Goal: Transaction & Acquisition: Purchase product/service

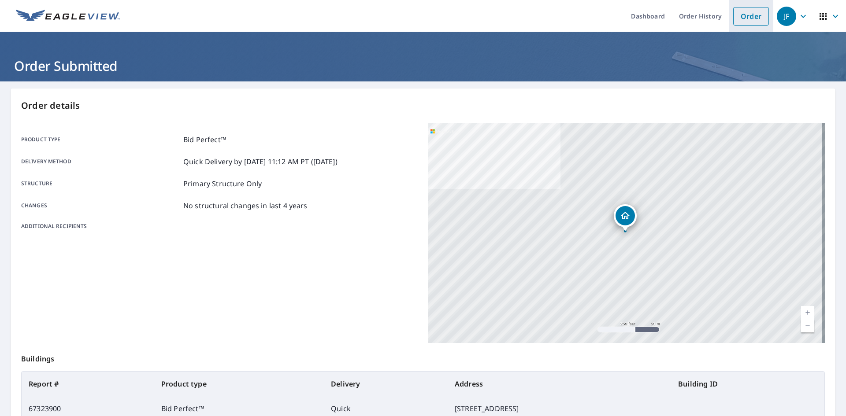
click at [748, 17] on link "Order" at bounding box center [751, 16] width 36 height 19
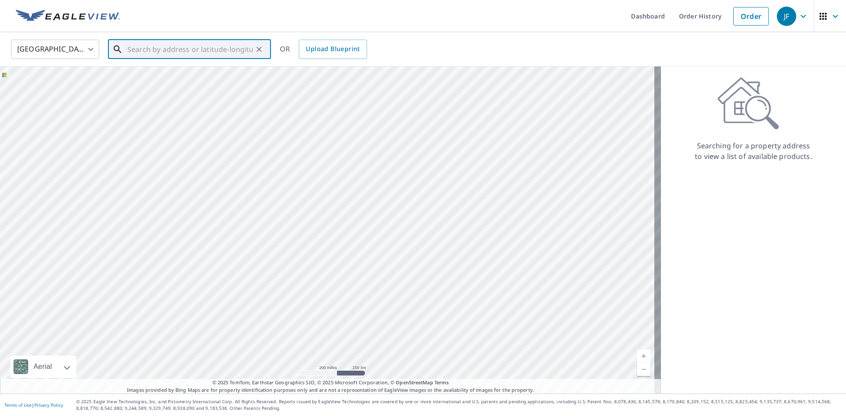
paste input "[STREET_ADDRESS]"
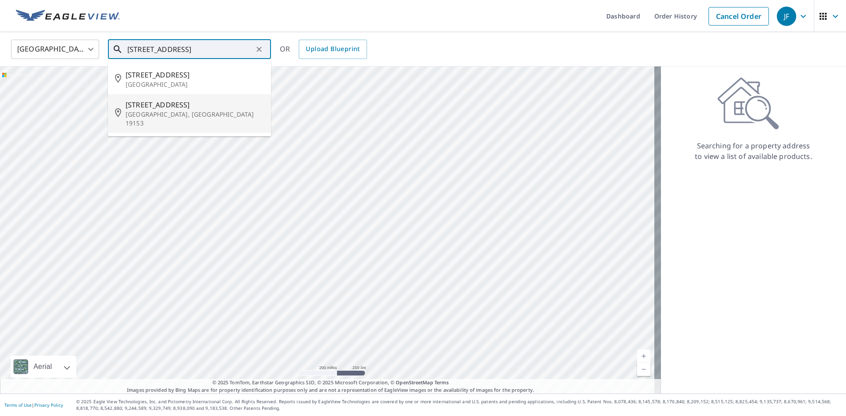
click at [201, 111] on p "[GEOGRAPHIC_DATA], [GEOGRAPHIC_DATA] 19153" at bounding box center [195, 119] width 138 height 18
type input "[STREET_ADDRESS]"
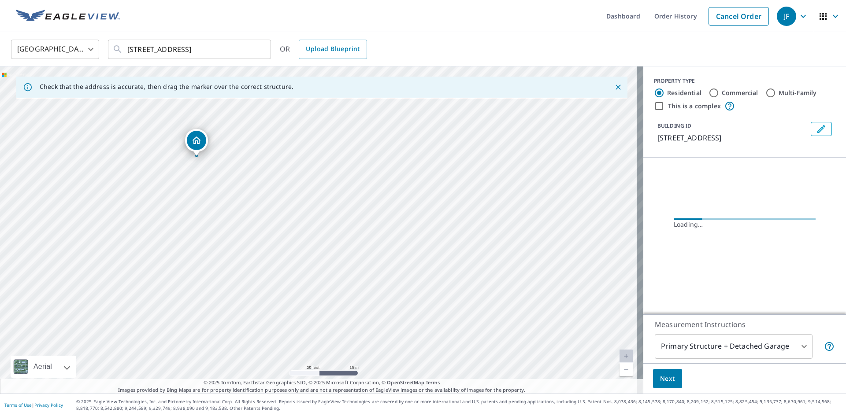
click at [195, 140] on icon "Dropped pin, building 1, Residential property, 2728 Plover St Philadelphia, PA …" at bounding box center [196, 140] width 11 height 11
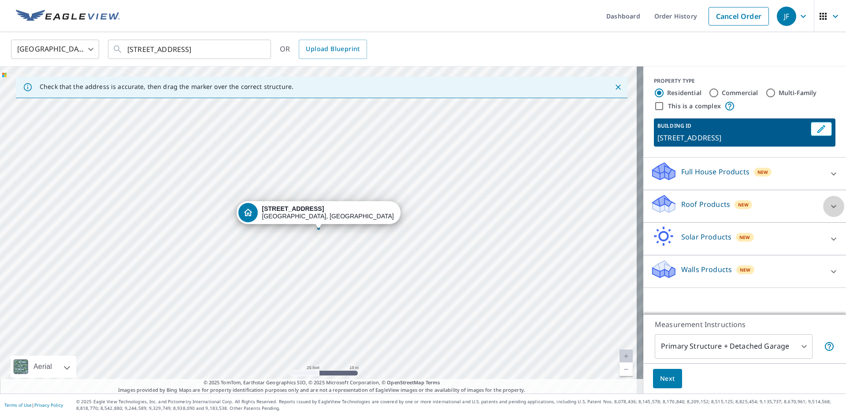
click at [828, 205] on icon at bounding box center [833, 206] width 11 height 11
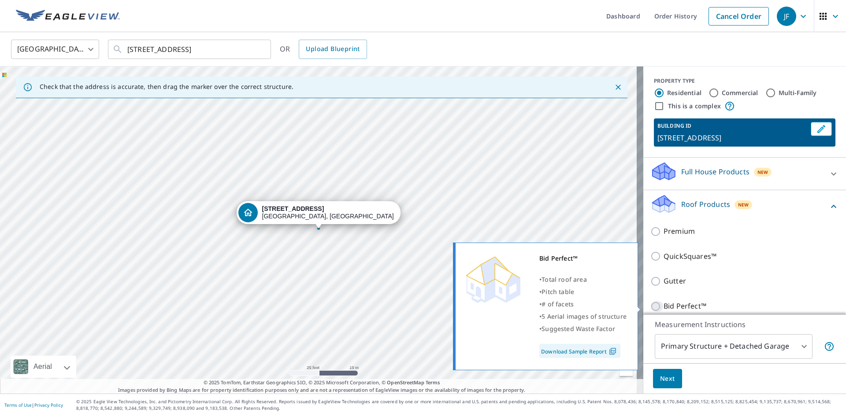
click at [650, 306] on input "Bid Perfect™" at bounding box center [656, 306] width 13 height 11
checkbox input "true"
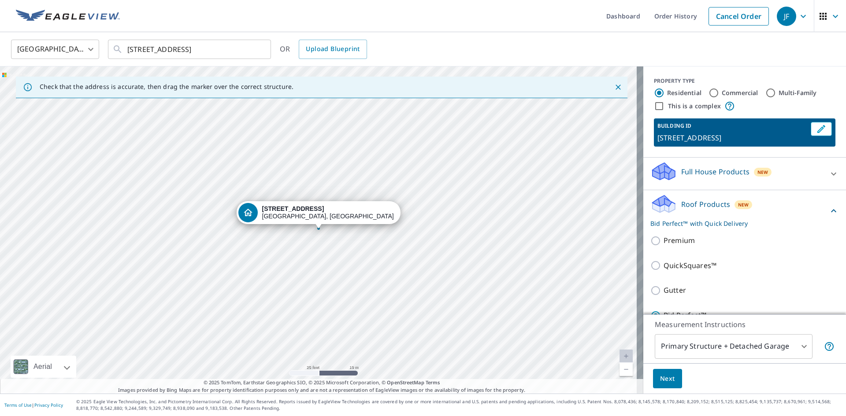
click at [795, 344] on body "JF JF Dashboard Order History Cancel Order JF [GEOGRAPHIC_DATA] [GEOGRAPHIC_DAT…" at bounding box center [423, 208] width 846 height 416
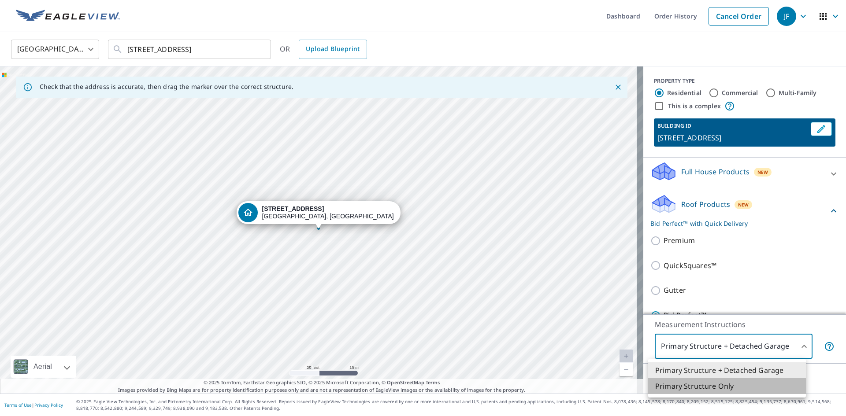
click at [722, 384] on li "Primary Structure Only" at bounding box center [727, 386] width 158 height 16
type input "2"
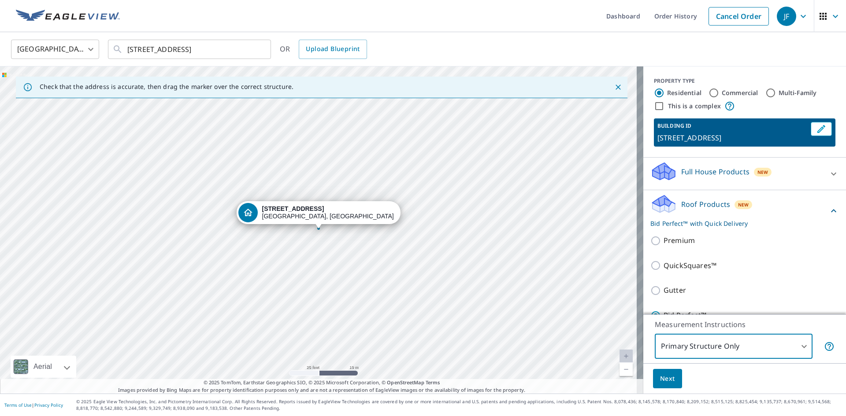
click at [660, 376] on span "Next" at bounding box center [667, 379] width 15 height 11
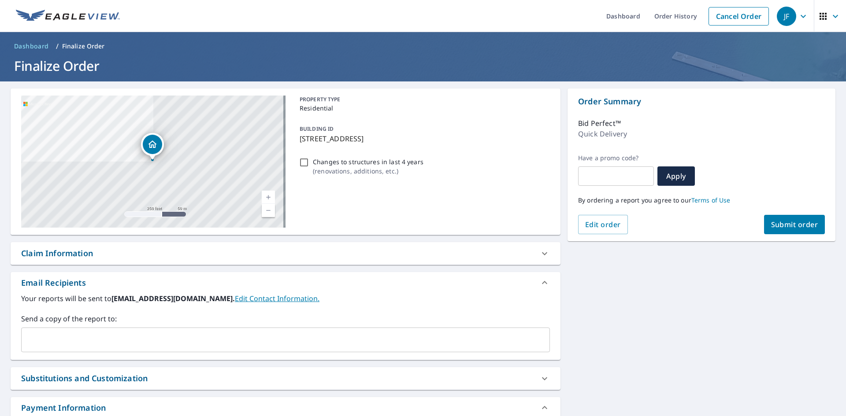
click at [775, 223] on span "Submit order" at bounding box center [794, 225] width 47 height 10
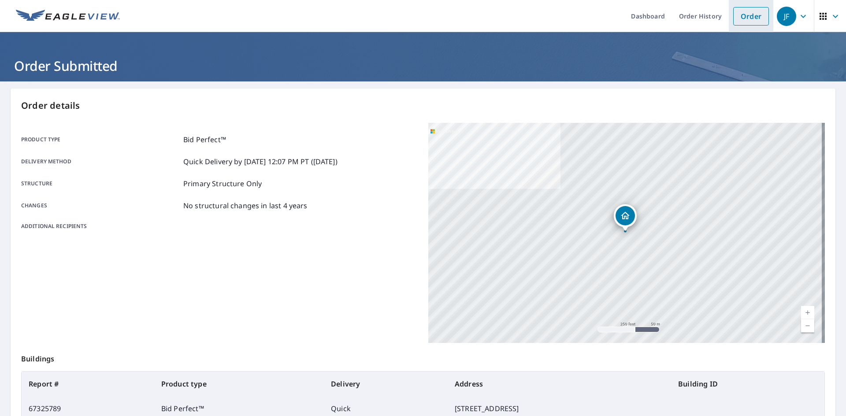
click at [738, 22] on link "Order" at bounding box center [751, 16] width 36 height 19
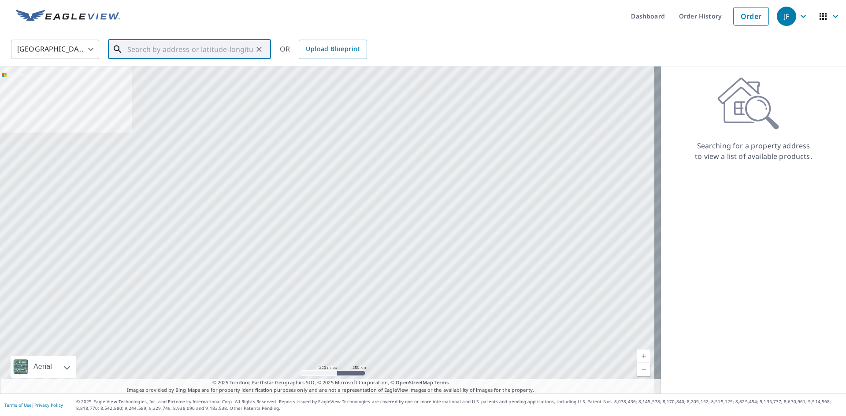
paste input "[STREET_ADDRESS]"
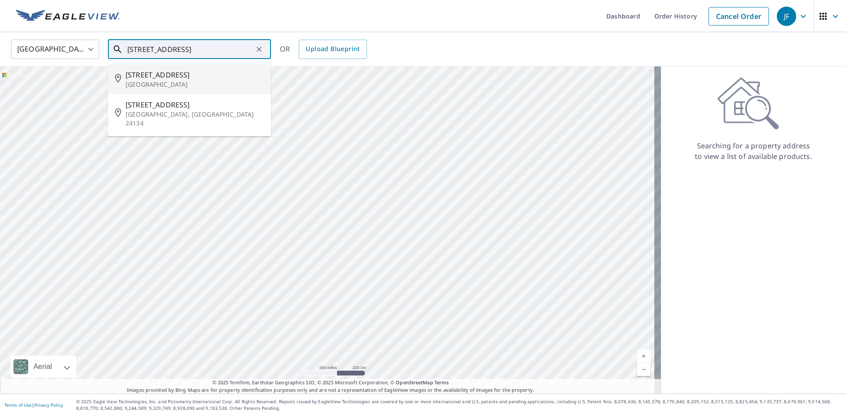
click at [199, 76] on span "[STREET_ADDRESS]" at bounding box center [195, 75] width 138 height 11
type input "[STREET_ADDRESS]"
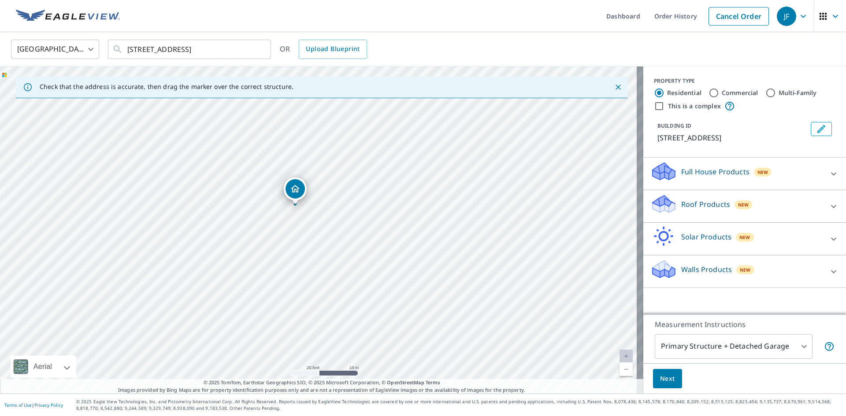
click at [294, 189] on icon "Dropped pin, building 1, Residential property, 299 White Pine Rd Columbus, NJ 0…" at bounding box center [295, 189] width 11 height 11
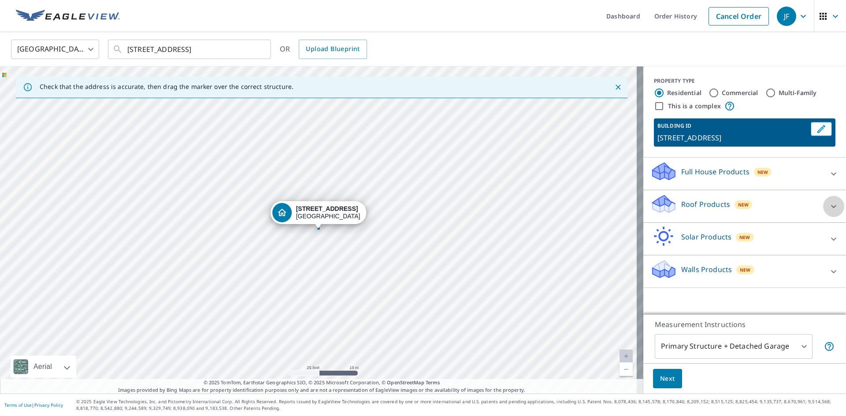
drag, startPoint x: 828, startPoint y: 205, endPoint x: 729, endPoint y: 265, distance: 115.8
click at [828, 205] on icon at bounding box center [833, 206] width 11 height 11
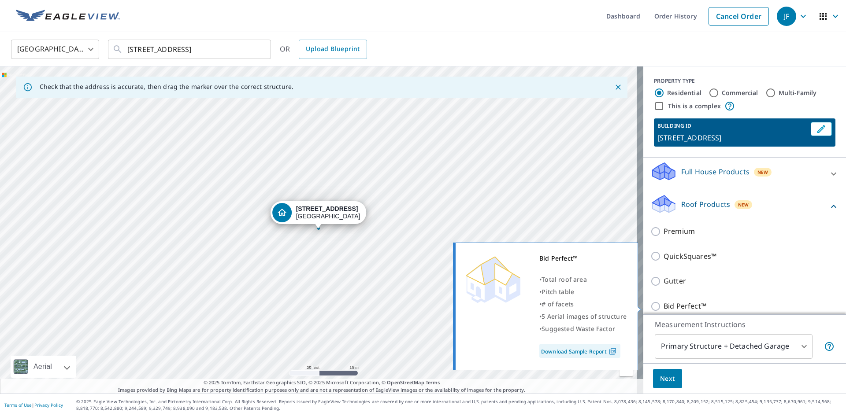
click at [653, 301] on input "Bid Perfect™" at bounding box center [656, 306] width 13 height 11
checkbox input "true"
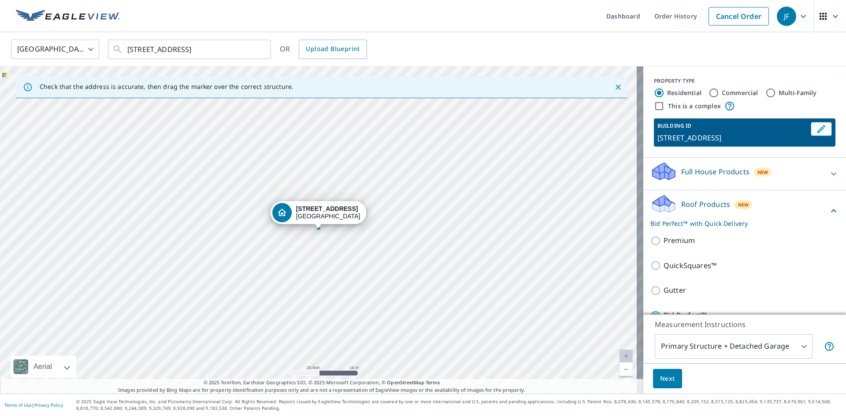
click at [796, 348] on body "JF JF Dashboard Order History Cancel Order JF [GEOGRAPHIC_DATA] [GEOGRAPHIC_DAT…" at bounding box center [423, 208] width 846 height 416
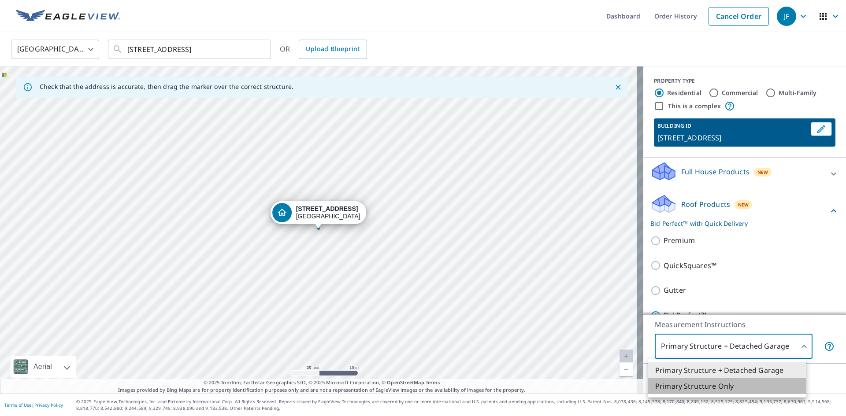
click at [738, 389] on li "Primary Structure Only" at bounding box center [727, 386] width 158 height 16
type input "2"
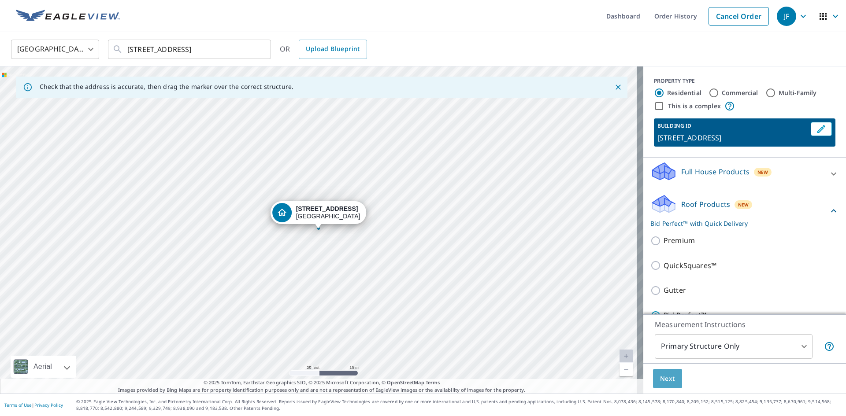
click at [663, 375] on span "Next" at bounding box center [667, 379] width 15 height 11
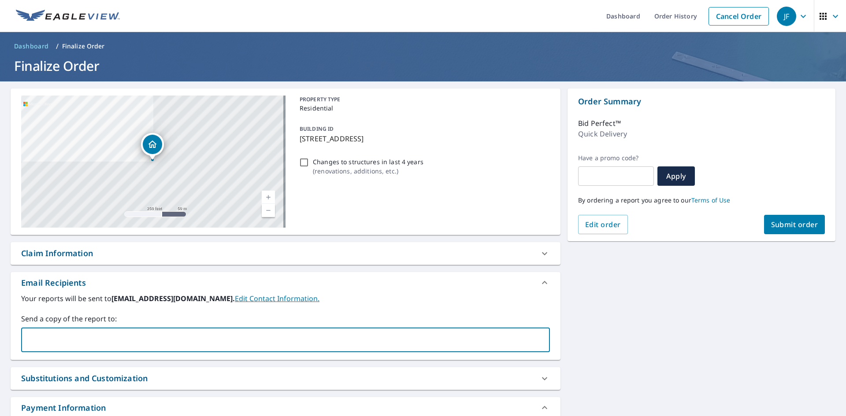
paste input "[EMAIL_ADDRESS][DOMAIN_NAME]"
type input "[EMAIL_ADDRESS][DOMAIN_NAME]"
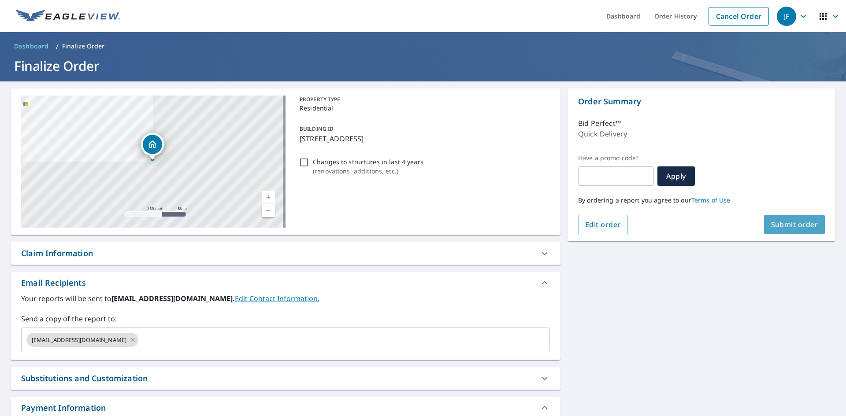
click at [778, 227] on span "Submit order" at bounding box center [794, 225] width 47 height 10
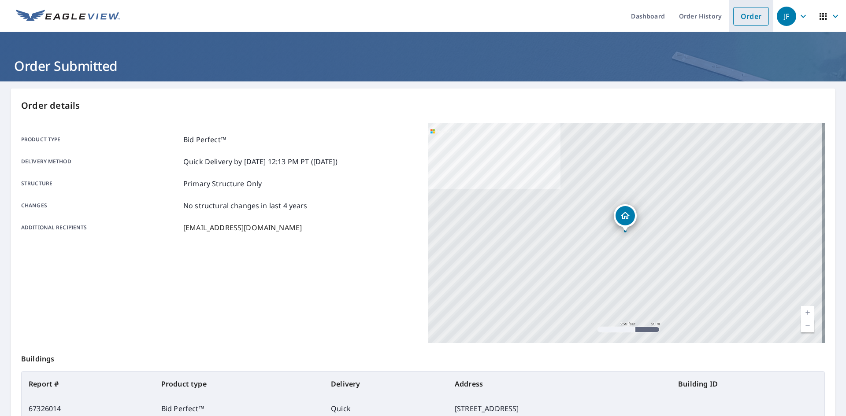
click at [735, 16] on link "Order" at bounding box center [751, 16] width 36 height 19
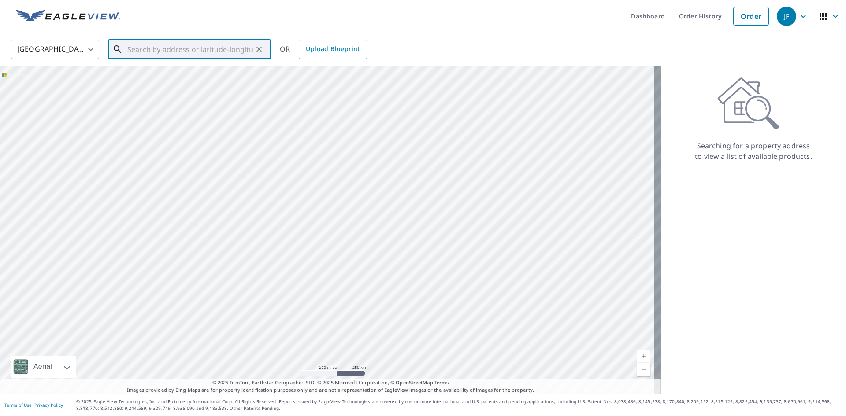
paste input "[STREET_ADDRESS]"
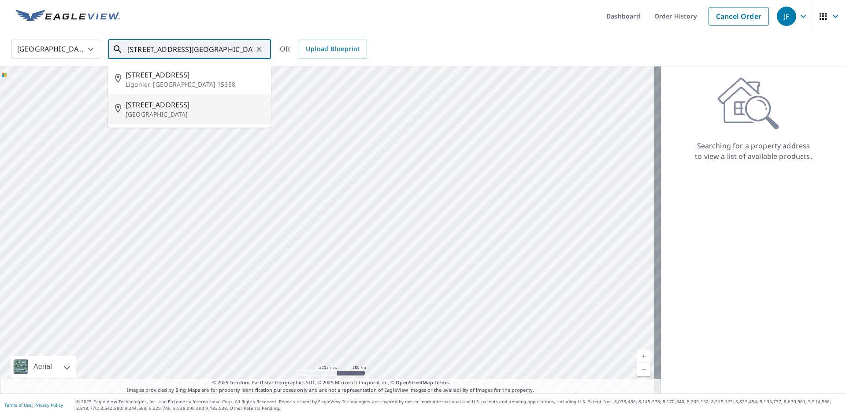
drag, startPoint x: 176, startPoint y: 114, endPoint x: 164, endPoint y: 108, distance: 13.2
click at [176, 114] on p "[GEOGRAPHIC_DATA]" at bounding box center [195, 114] width 138 height 9
type input "[STREET_ADDRESS][PERSON_NAME]"
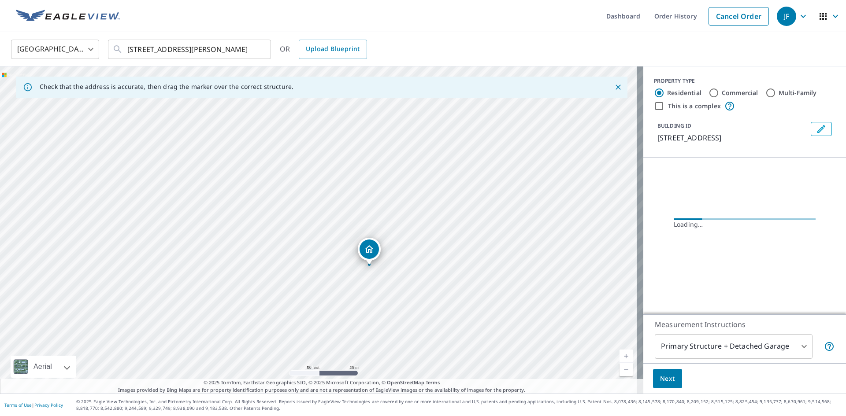
click at [369, 247] on icon "Dropped pin, building 1, Residential property, 107 Westview Dr Lincoln Universi…" at bounding box center [369, 248] width 9 height 7
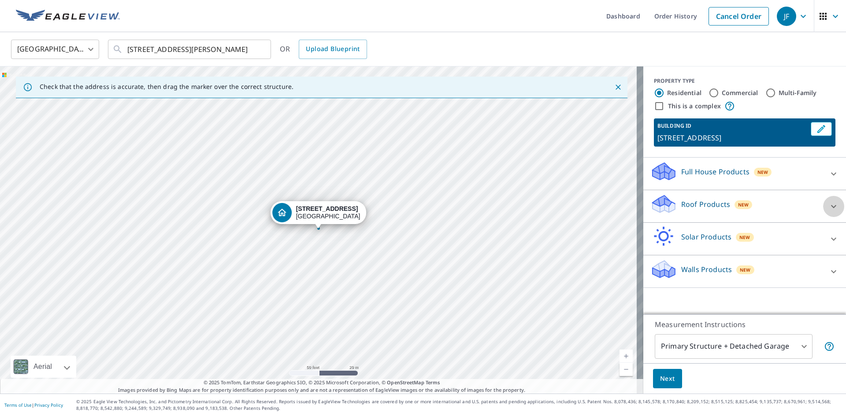
click at [832, 217] on div at bounding box center [833, 206] width 21 height 21
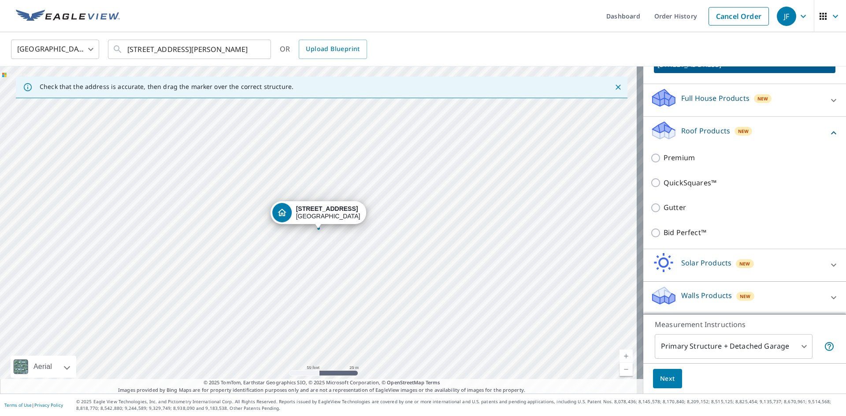
scroll to position [84, 0]
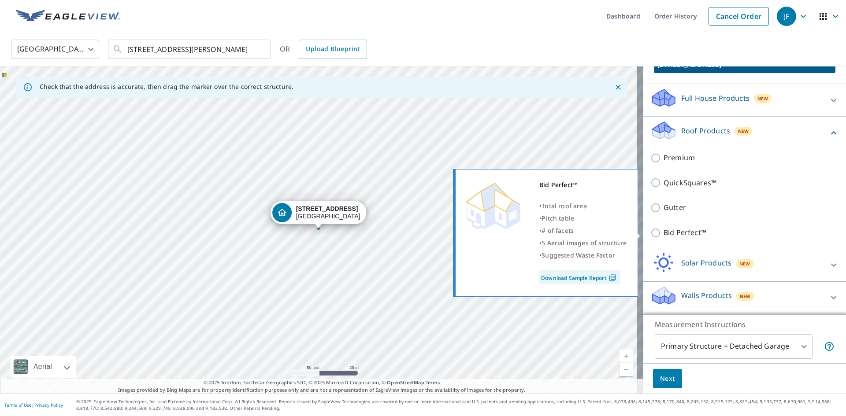
click at [652, 229] on input "Bid Perfect™" at bounding box center [656, 233] width 13 height 11
checkbox input "true"
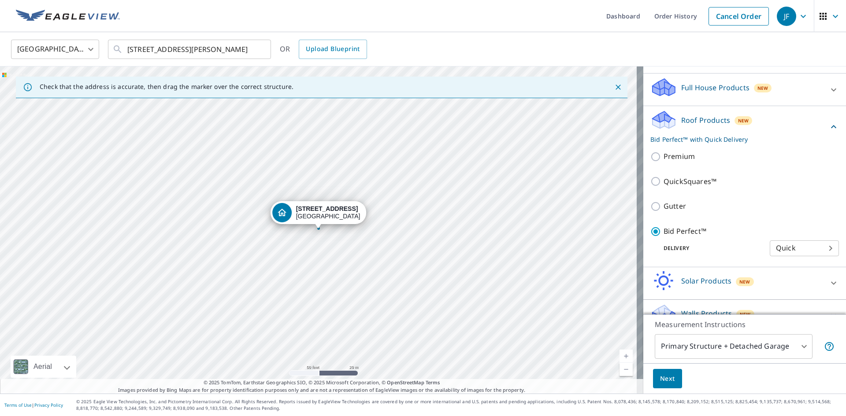
click at [797, 347] on body "JF JF Dashboard Order History Cancel Order JF [GEOGRAPHIC_DATA] [GEOGRAPHIC_DAT…" at bounding box center [423, 208] width 846 height 416
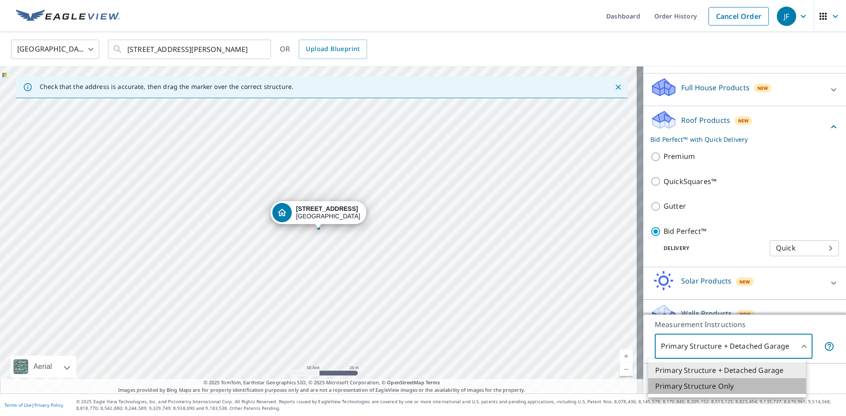
click at [736, 386] on li "Primary Structure Only" at bounding box center [727, 386] width 158 height 16
type input "2"
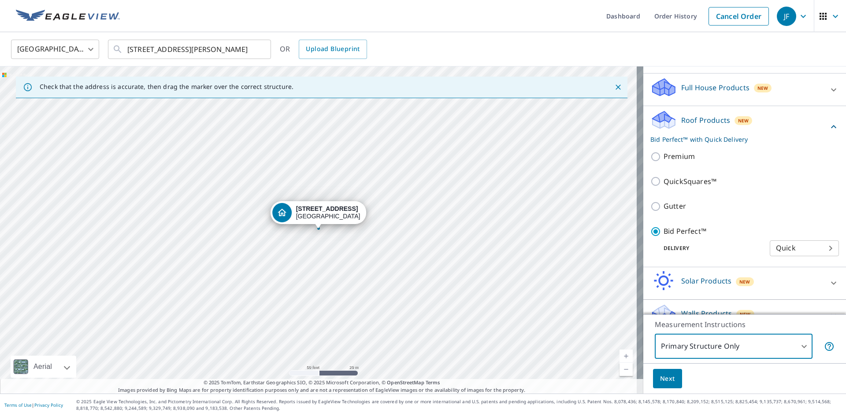
click at [667, 377] on span "Next" at bounding box center [667, 379] width 15 height 11
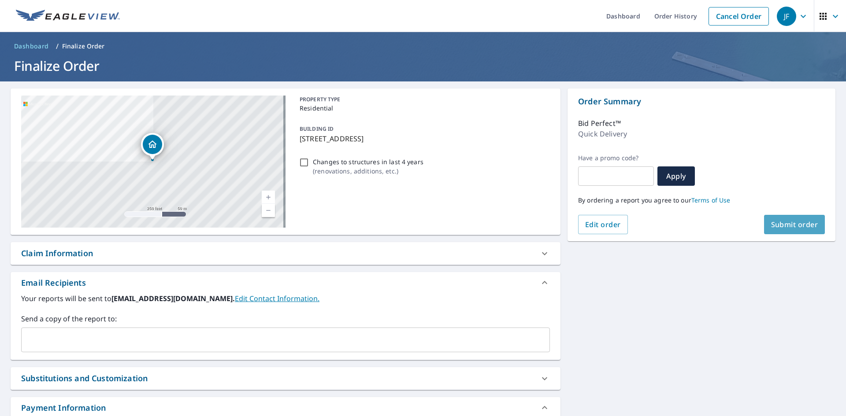
click at [795, 226] on span "Submit order" at bounding box center [794, 225] width 47 height 10
